Goal: Task Accomplishment & Management: Manage account settings

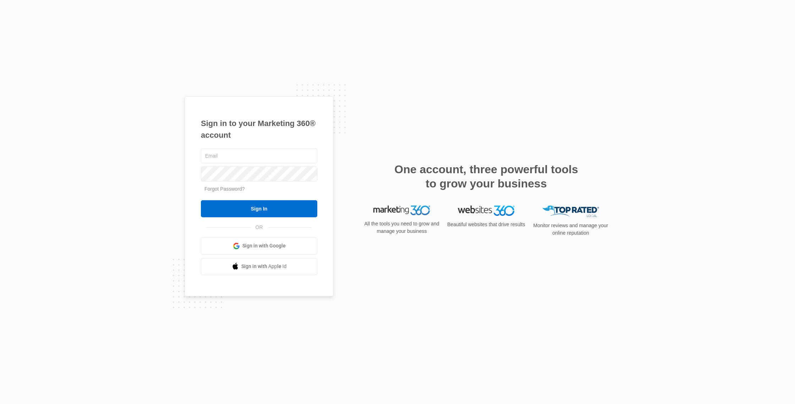
click at [286, 247] on link "Sign in with Google" at bounding box center [259, 245] width 116 height 17
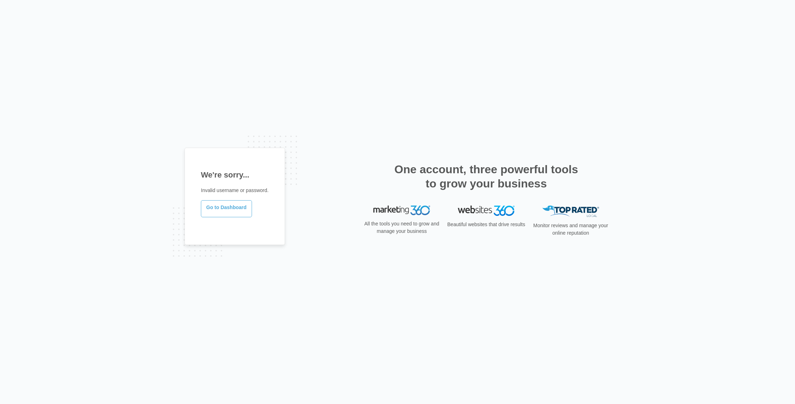
click at [235, 209] on link "Go to Dashboard" at bounding box center [226, 208] width 51 height 17
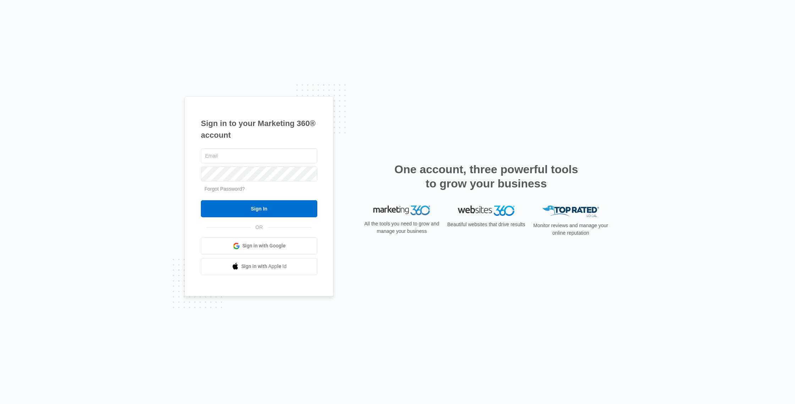
click at [282, 249] on span "Sign in with Google" at bounding box center [263, 245] width 43 height 7
